Goal: Task Accomplishment & Management: Use online tool/utility

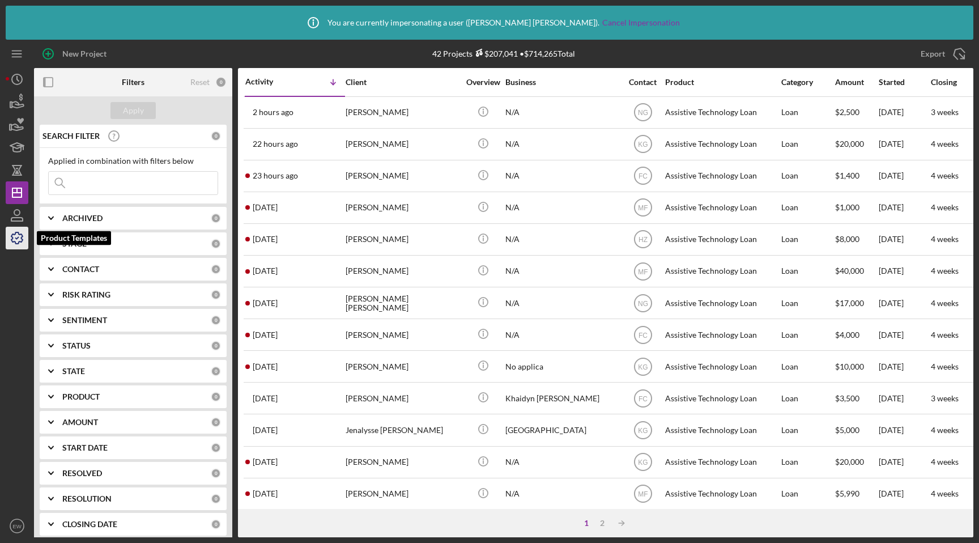
click at [14, 240] on icon "button" at bounding box center [17, 238] width 28 height 28
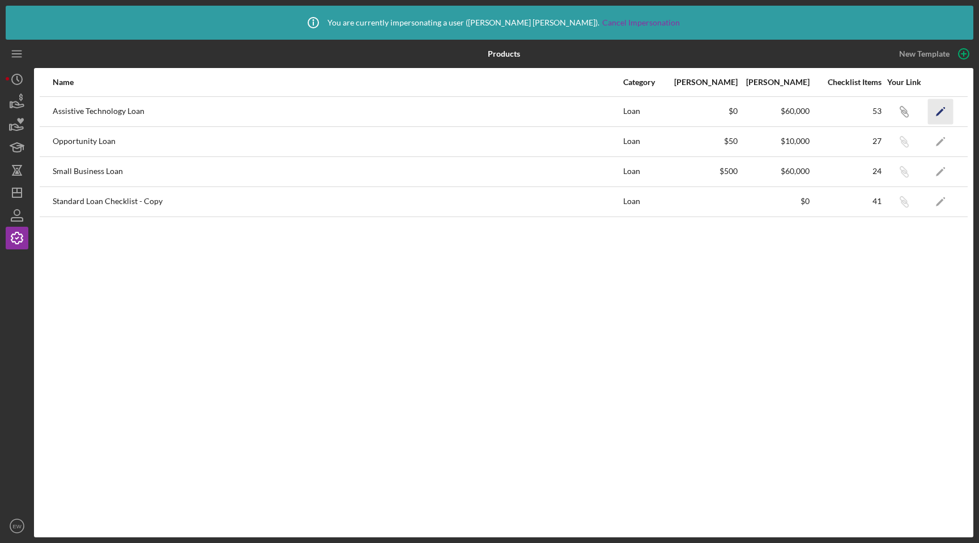
click at [935, 106] on icon "Icon/Edit" at bounding box center [940, 111] width 25 height 25
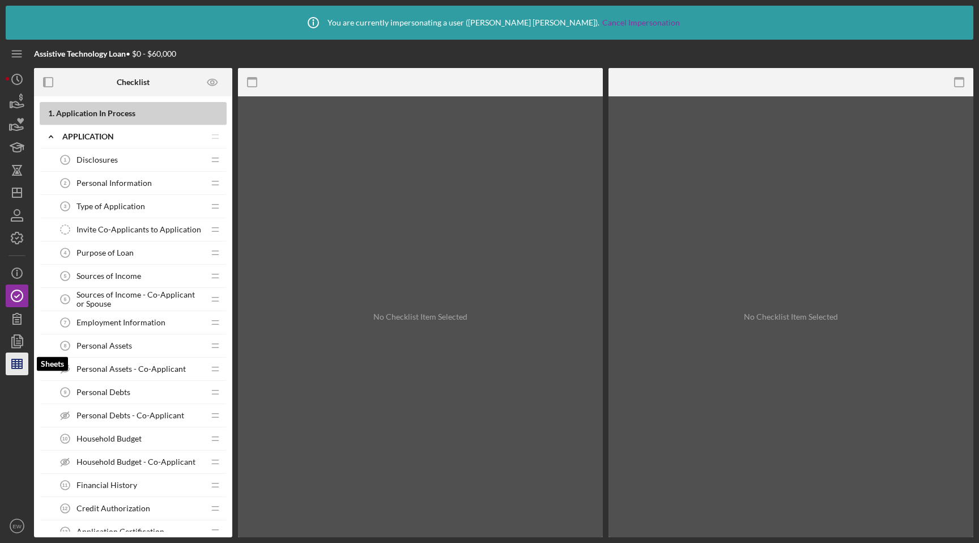
click at [13, 356] on icon "button" at bounding box center [17, 363] width 28 height 28
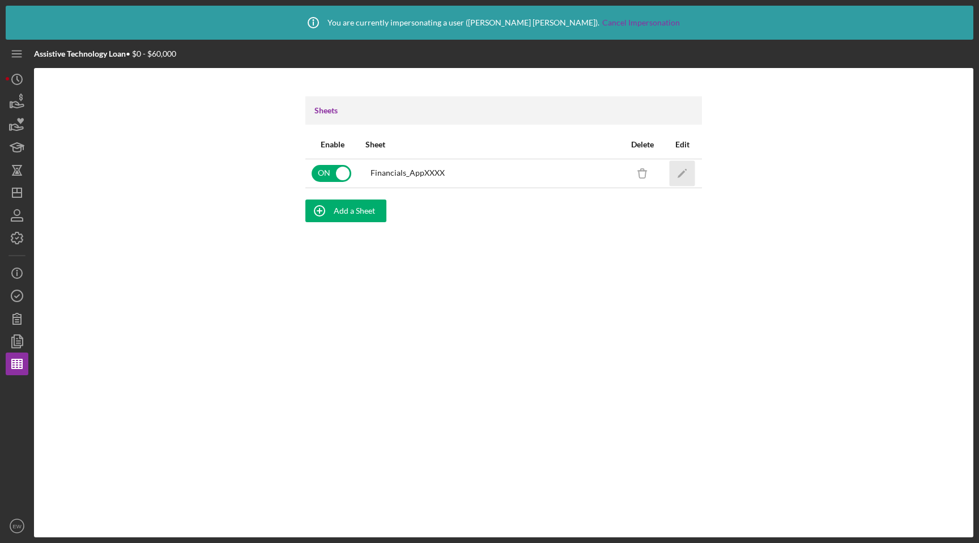
click at [685, 173] on icon "Icon/Edit" at bounding box center [682, 172] width 25 height 25
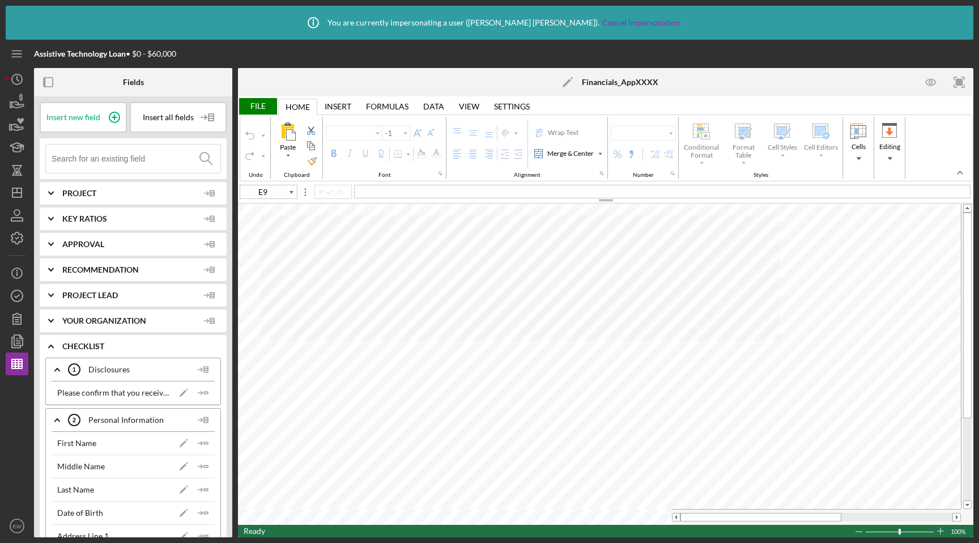
type input "Arial"
type input "10"
type input "H4"
click at [127, 164] on input at bounding box center [136, 158] width 169 height 28
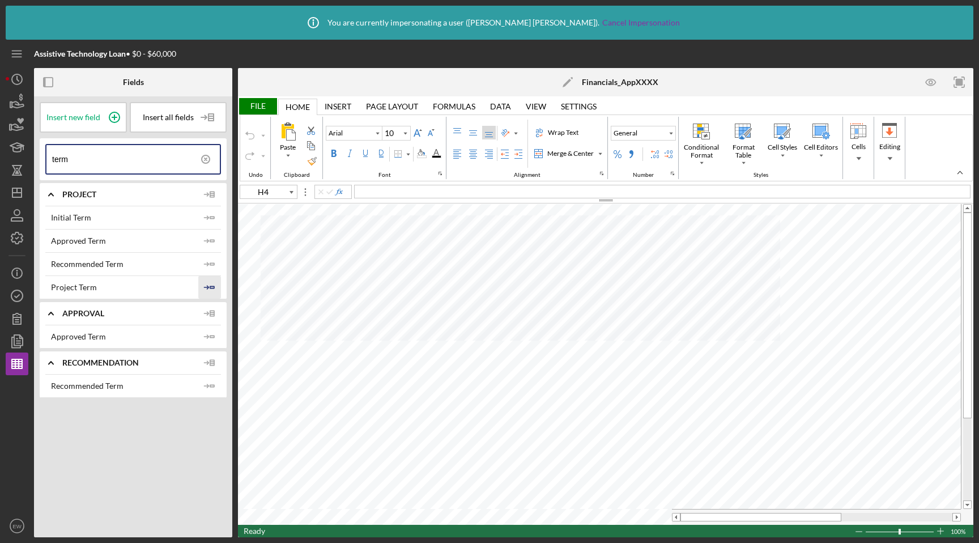
type input "term"
click at [209, 285] on icon "Icon/Insert Field" at bounding box center [209, 287] width 23 height 23
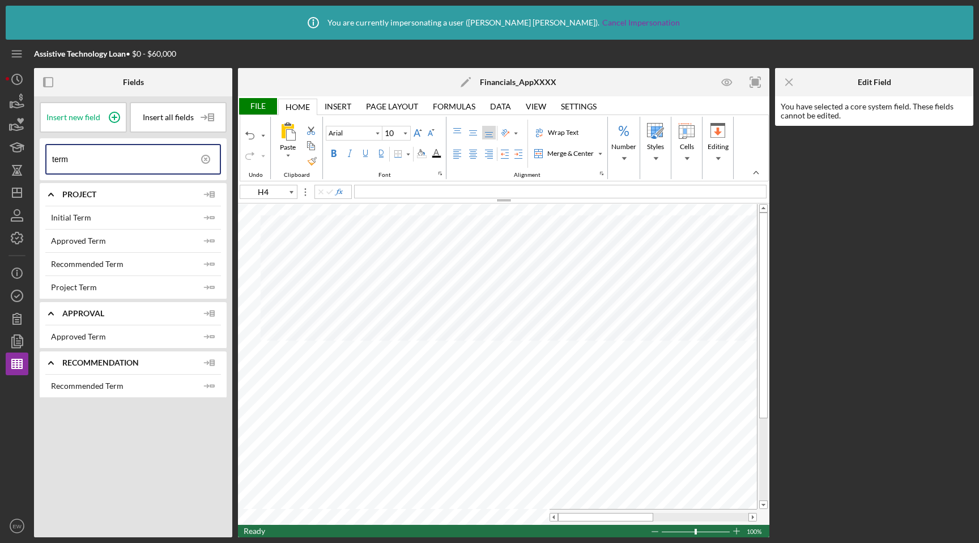
type input "C18"
type input "11"
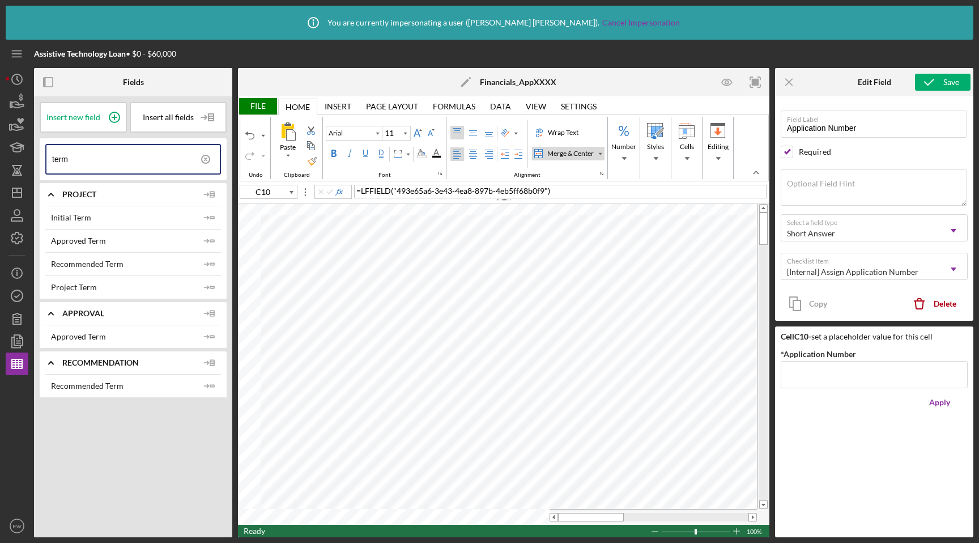
type input "C18"
type input "Calibri"
type input "C17"
type input "Arial"
type input "G20"
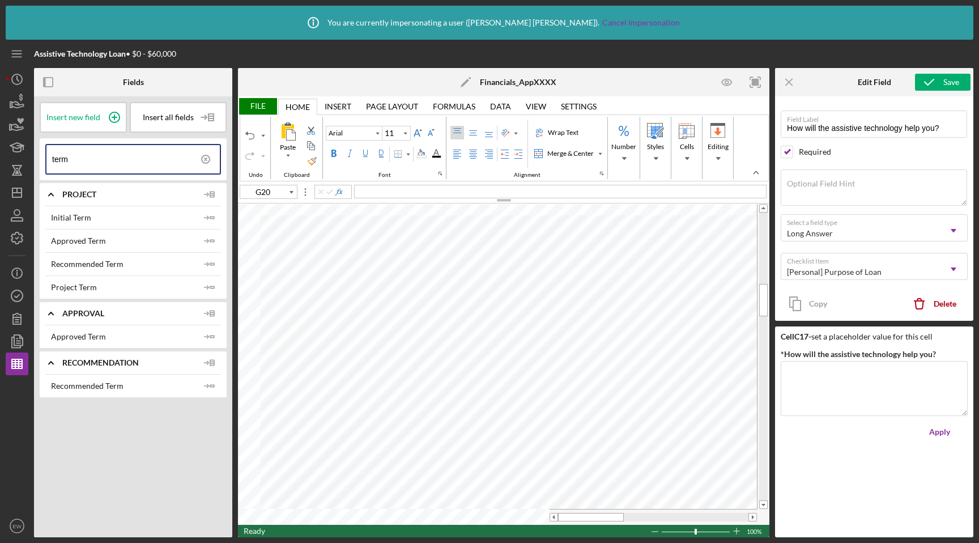
type input "Calibri"
type input "C72"
click at [212, 284] on icon "Icon/Insert Field" at bounding box center [209, 287] width 23 height 23
